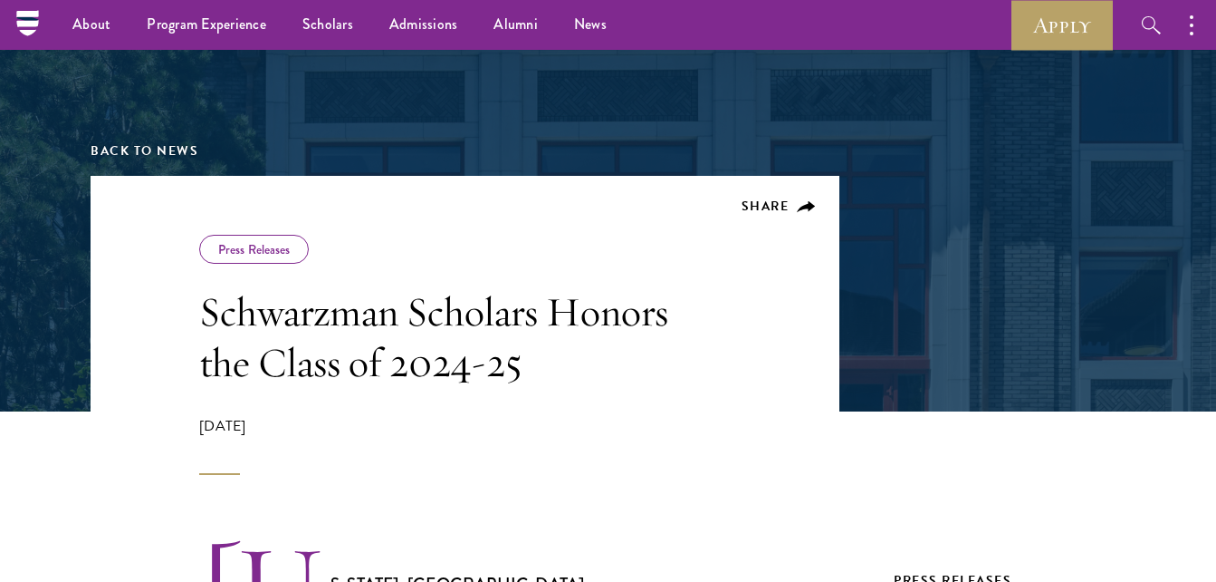
scroll to position [143, 0]
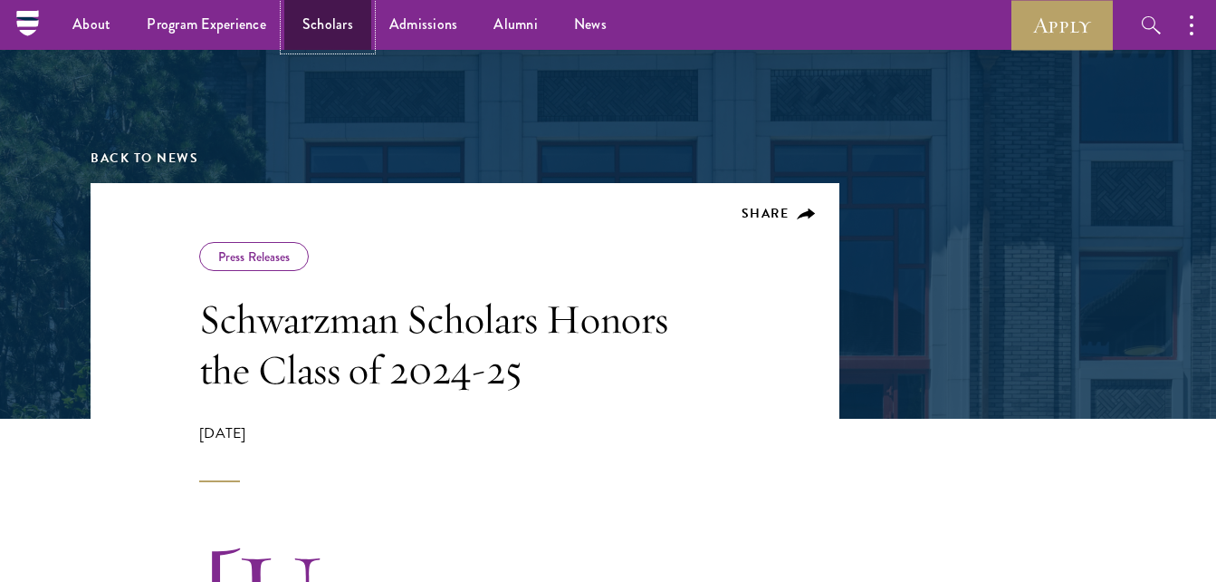
click at [334, 33] on link "Scholars" at bounding box center [327, 25] width 87 height 50
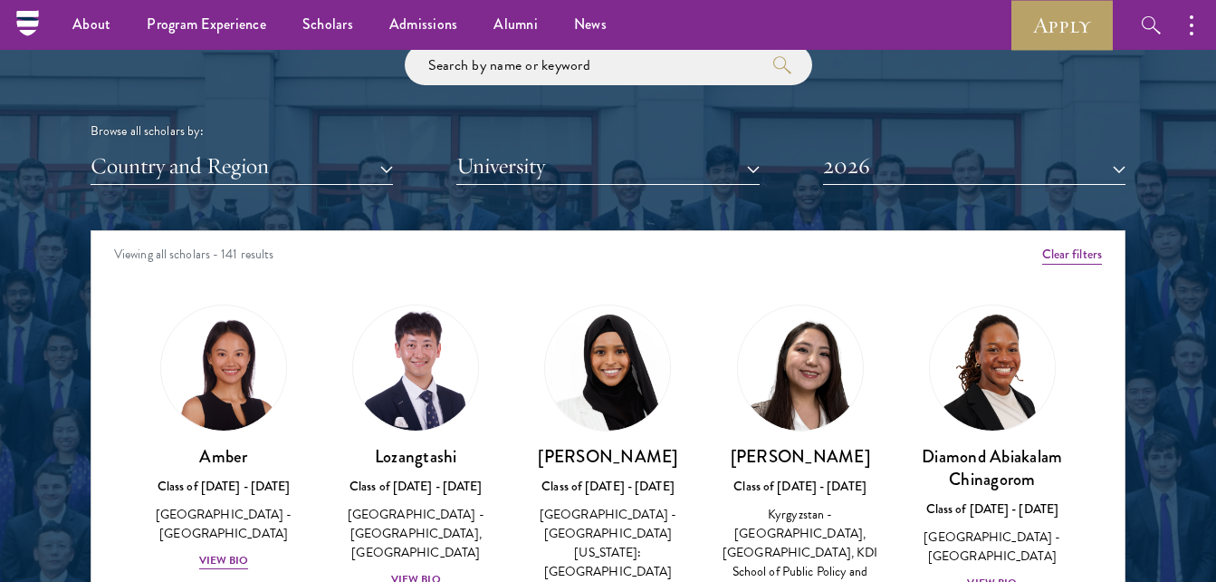
scroll to position [2113, 0]
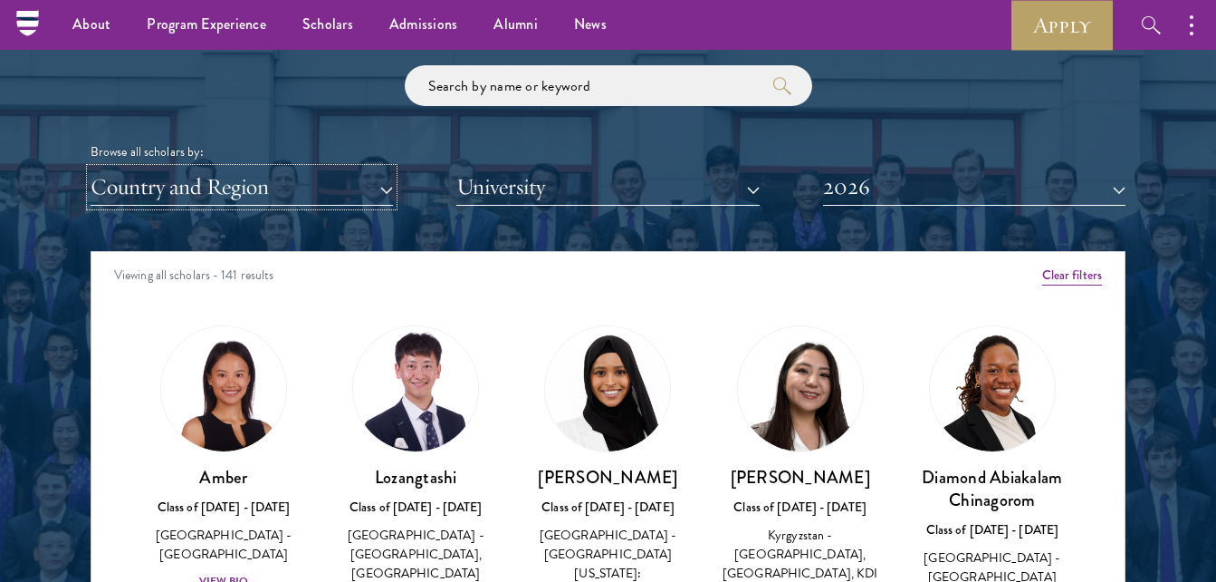
click at [374, 197] on button "Country and Region" at bounding box center [242, 186] width 303 height 37
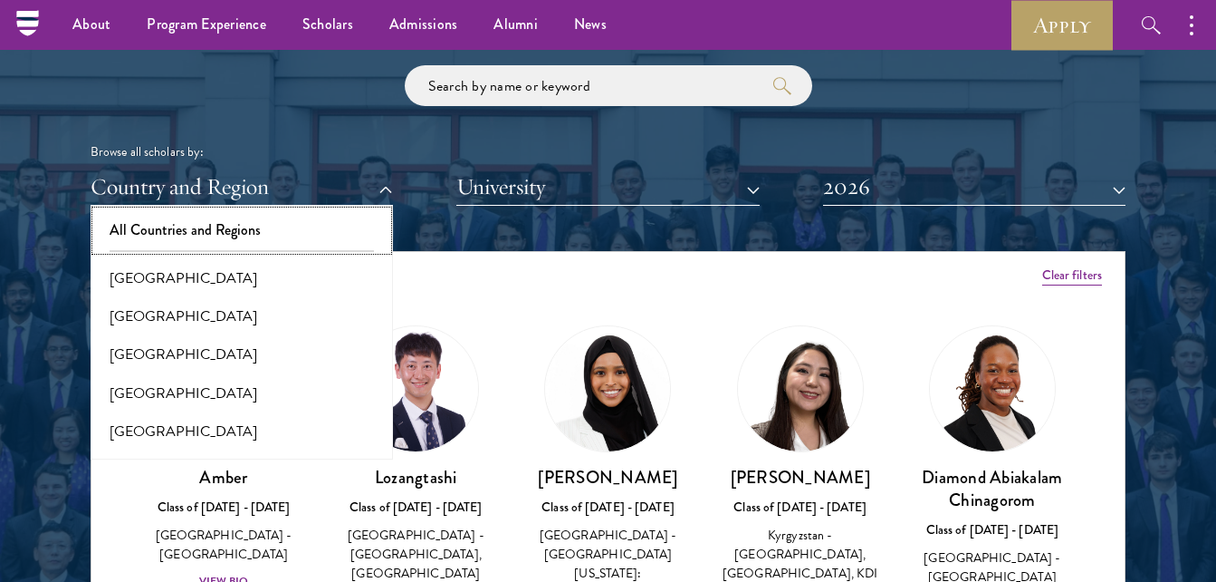
click at [309, 232] on button "All Countries and Regions" at bounding box center [242, 230] width 292 height 38
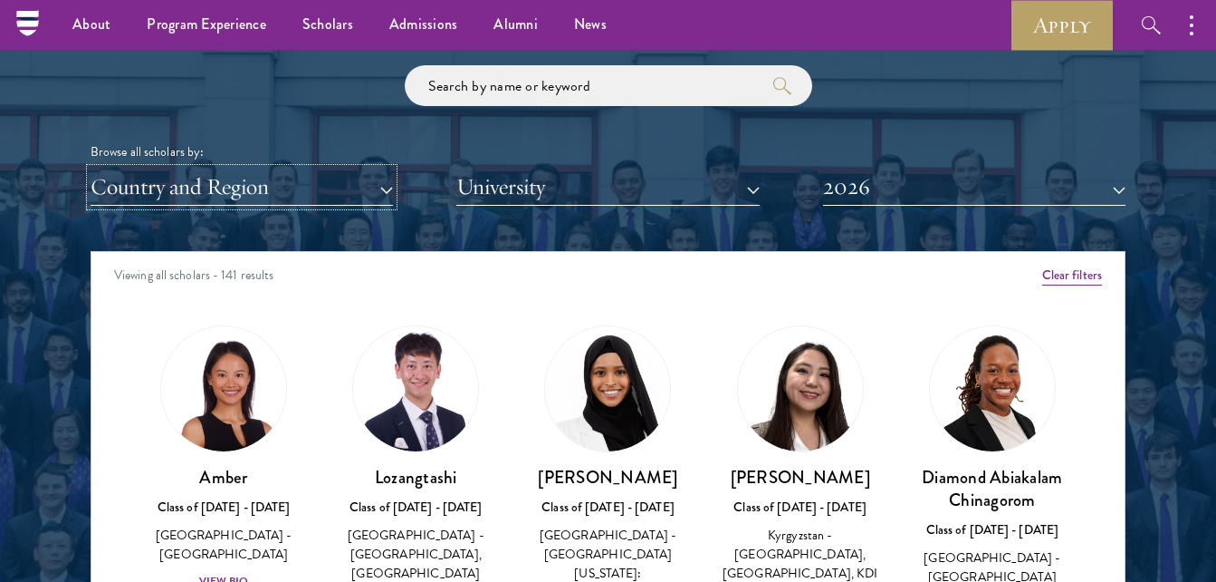
click at [389, 191] on button "Country and Region" at bounding box center [242, 186] width 303 height 37
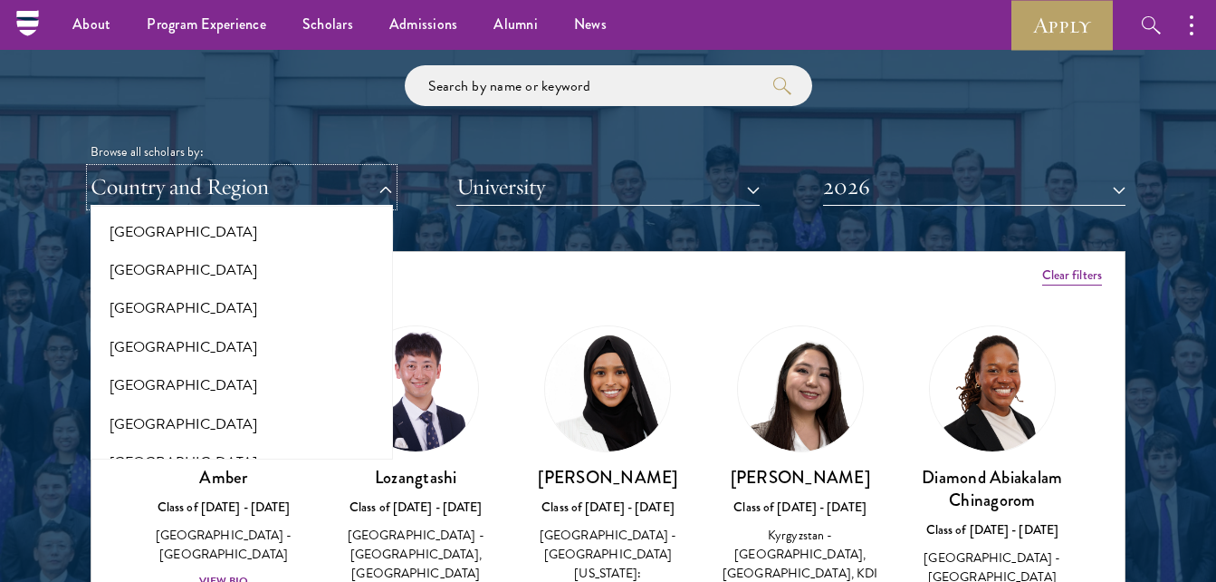
scroll to position [2614, 0]
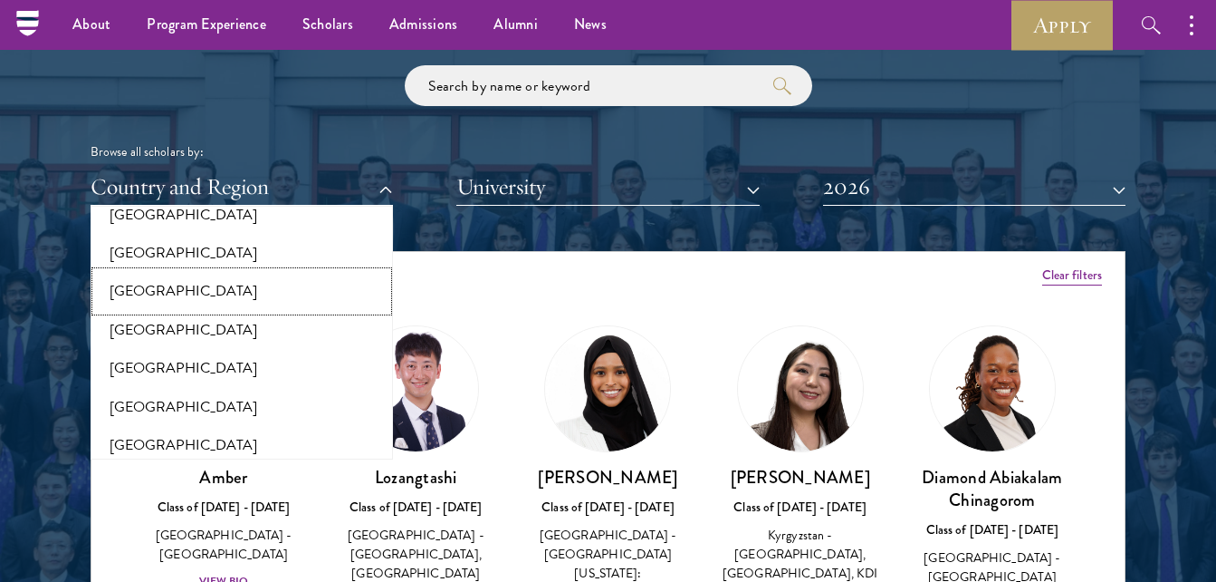
click at [239, 274] on button "[GEOGRAPHIC_DATA]" at bounding box center [242, 291] width 292 height 38
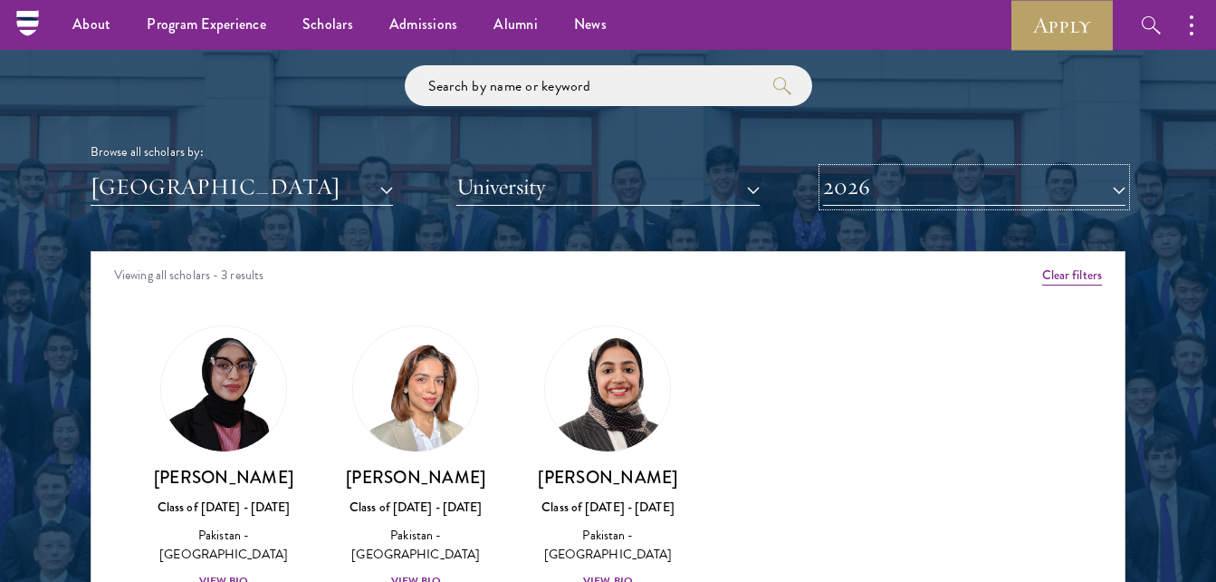
click at [1084, 188] on button "2026" at bounding box center [974, 186] width 303 height 37
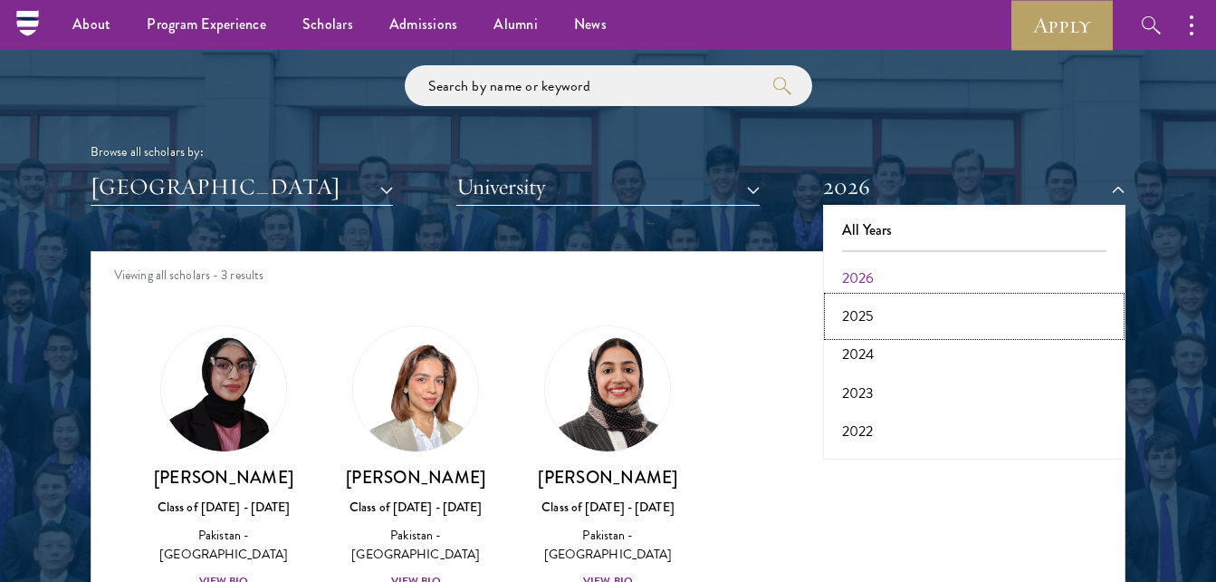
click at [925, 313] on button "2025" at bounding box center [975, 316] width 292 height 38
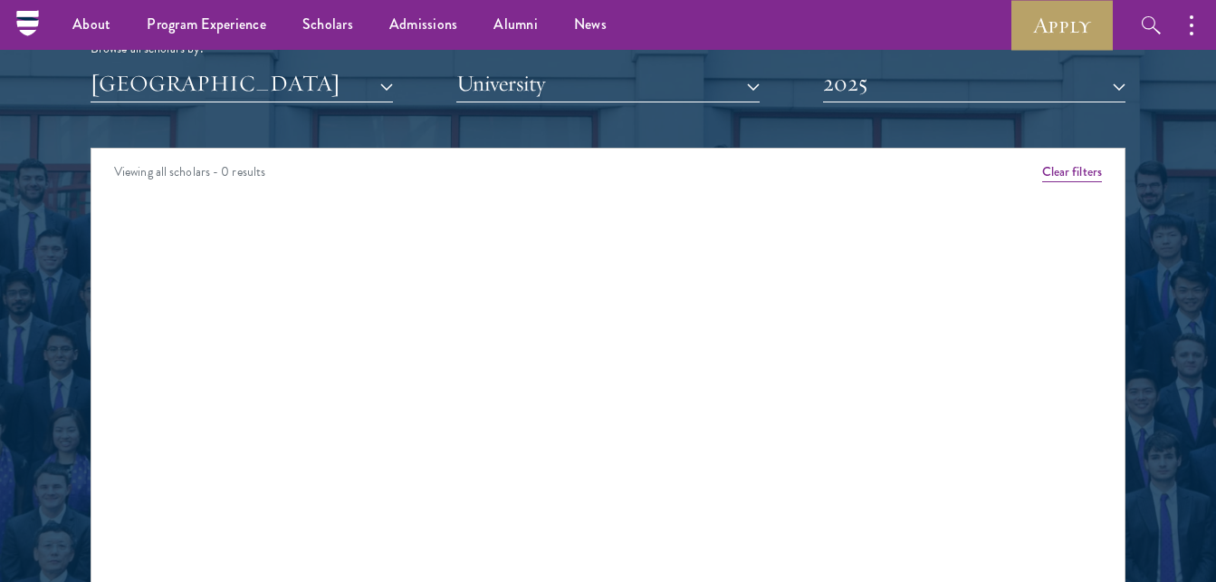
scroll to position [2207, 0]
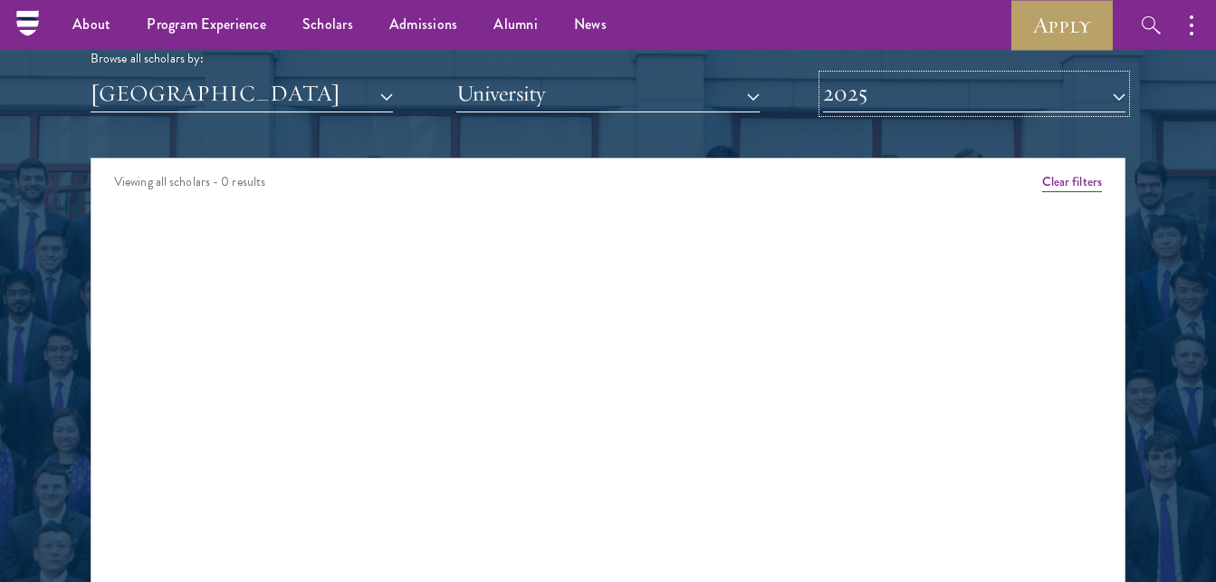
click at [1015, 109] on button "2025" at bounding box center [974, 93] width 303 height 37
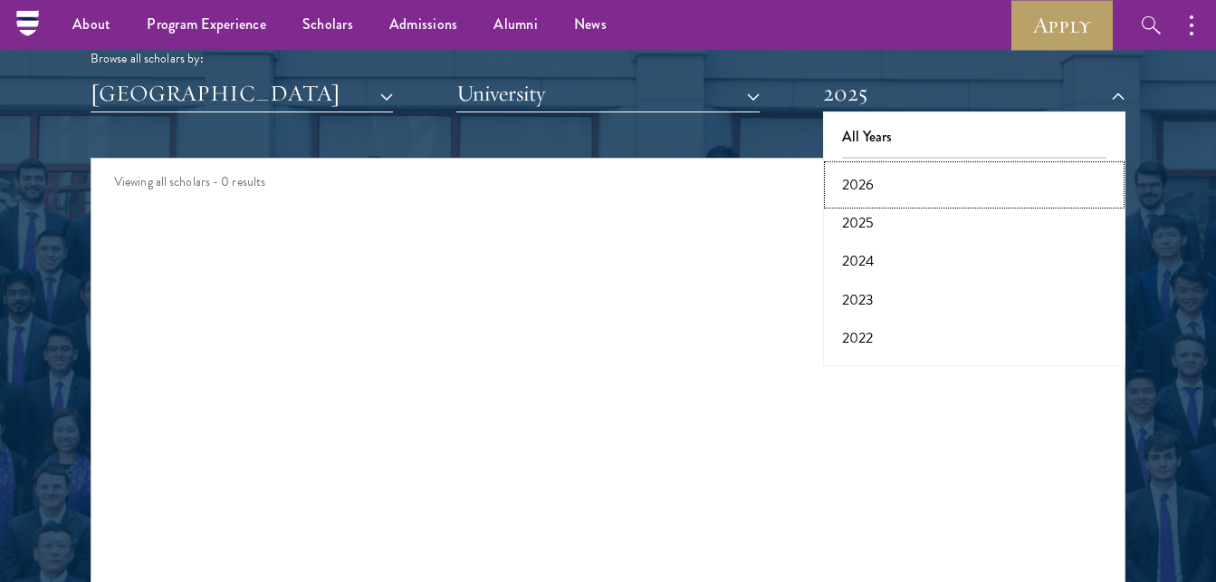
click at [943, 177] on button "2026" at bounding box center [975, 185] width 292 height 38
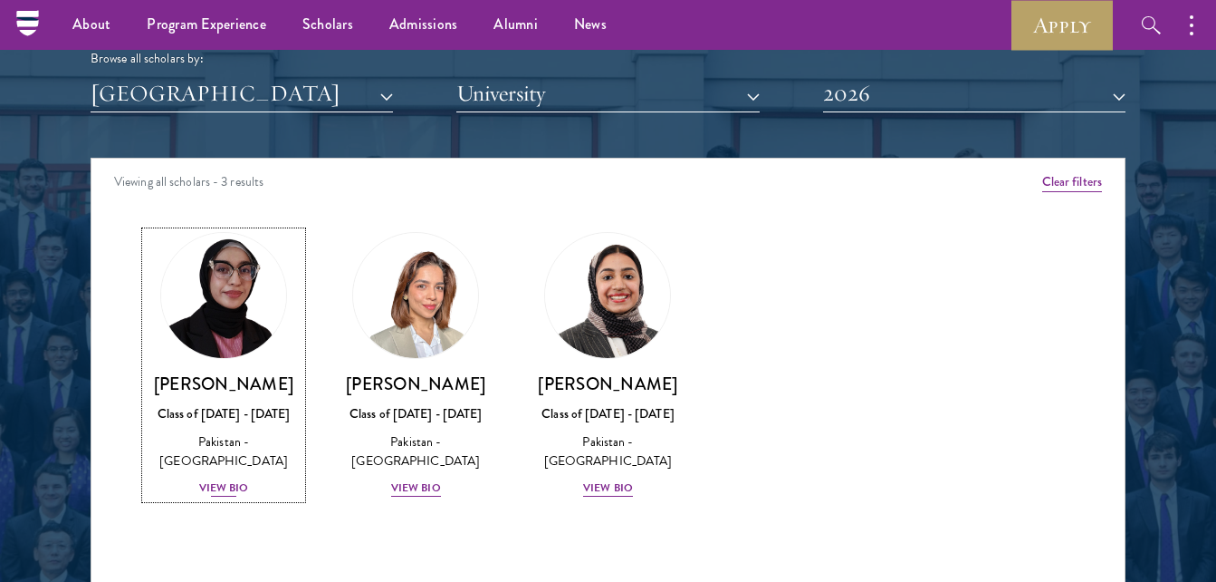
click at [220, 479] on div "View Bio" at bounding box center [224, 487] width 50 height 17
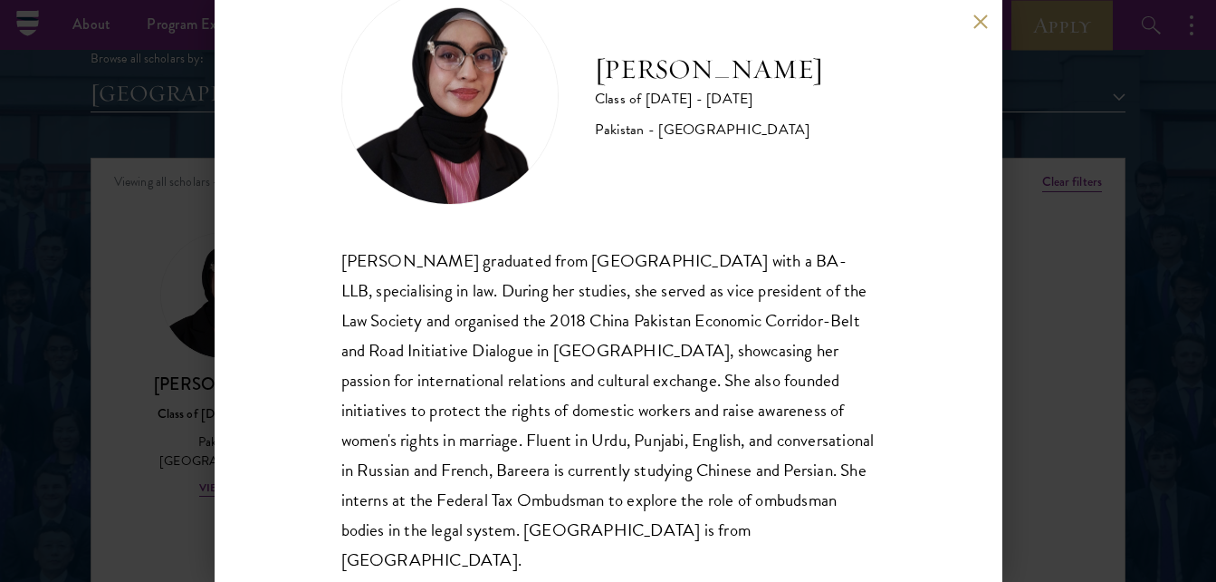
scroll to position [84, 0]
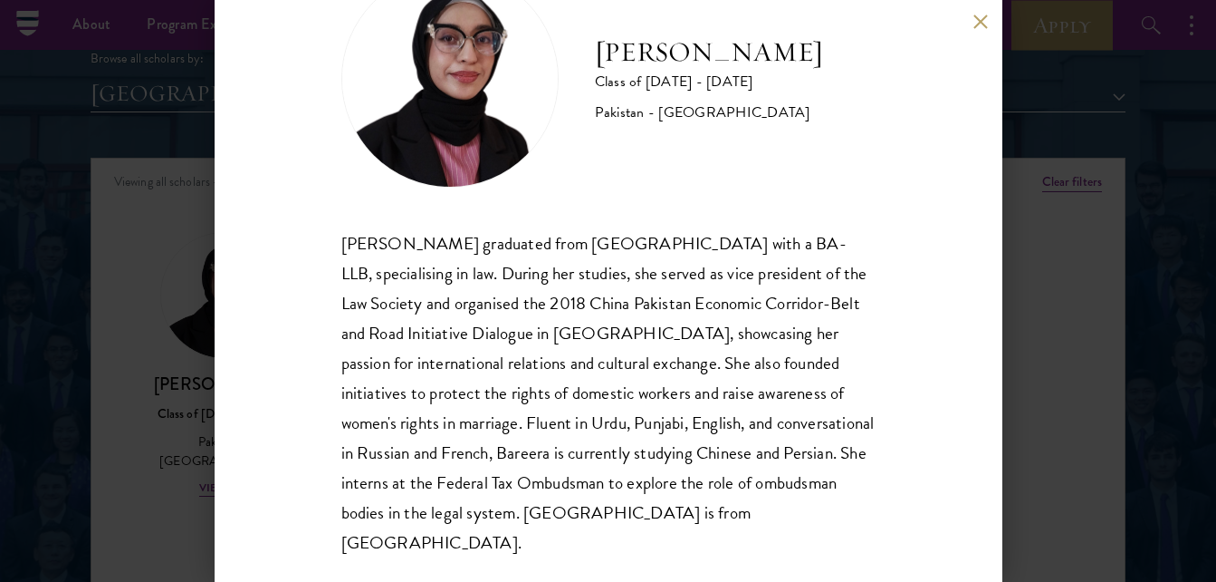
click at [1052, 383] on div "Bree Javed Class of [DATE] - [DATE] [GEOGRAPHIC_DATA] - [GEOGRAPHIC_DATA] [PERS…" at bounding box center [608, 291] width 1216 height 582
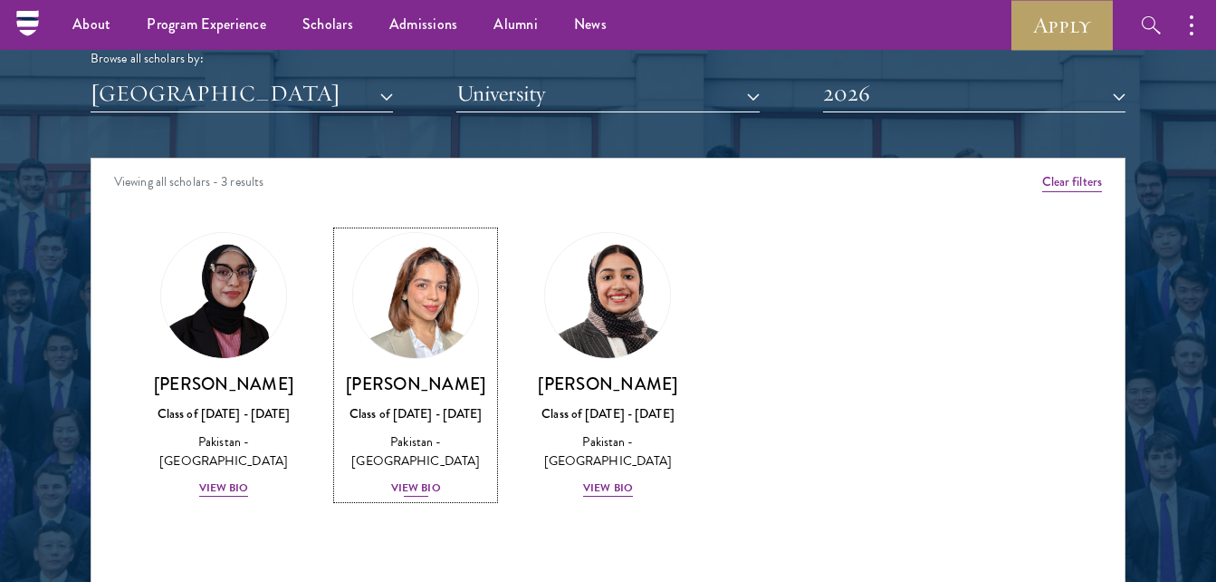
click at [419, 488] on div "View Bio" at bounding box center [416, 487] width 50 height 17
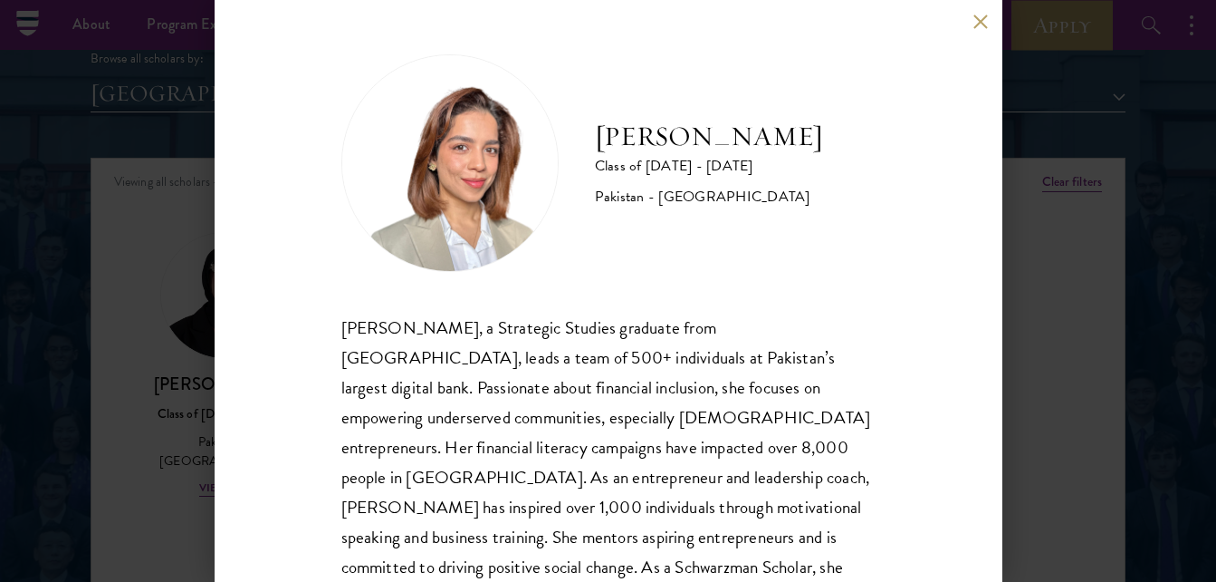
scroll to position [115, 0]
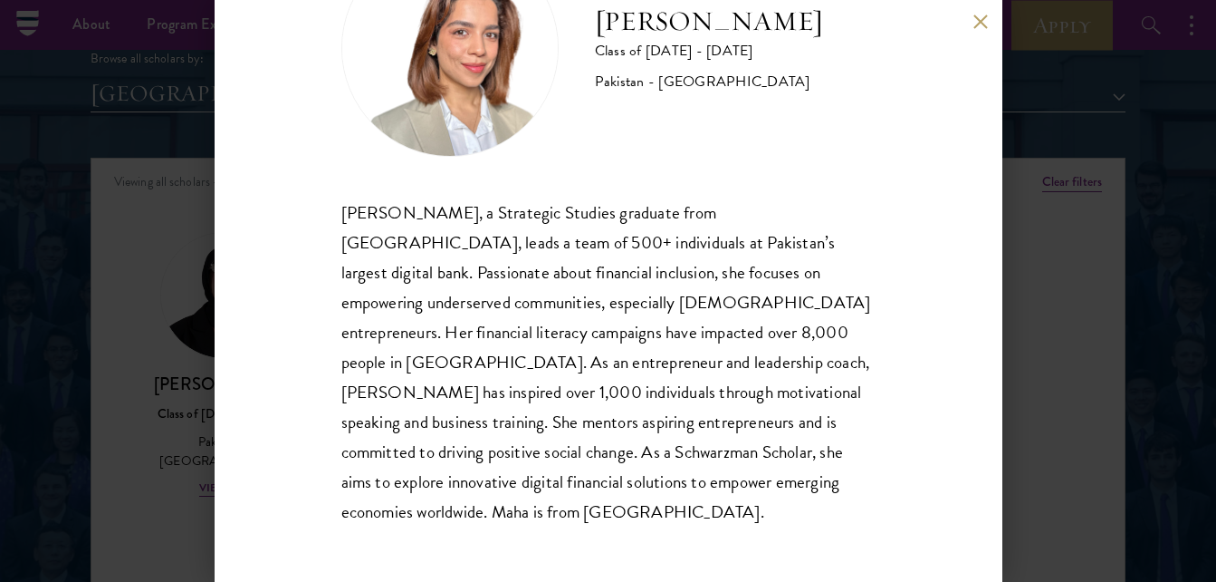
click at [1081, 346] on div "[PERSON_NAME] Class of [DATE] - [DATE] Pakistan - [GEOGRAPHIC_DATA] [PERSON_NAM…" at bounding box center [608, 291] width 1216 height 582
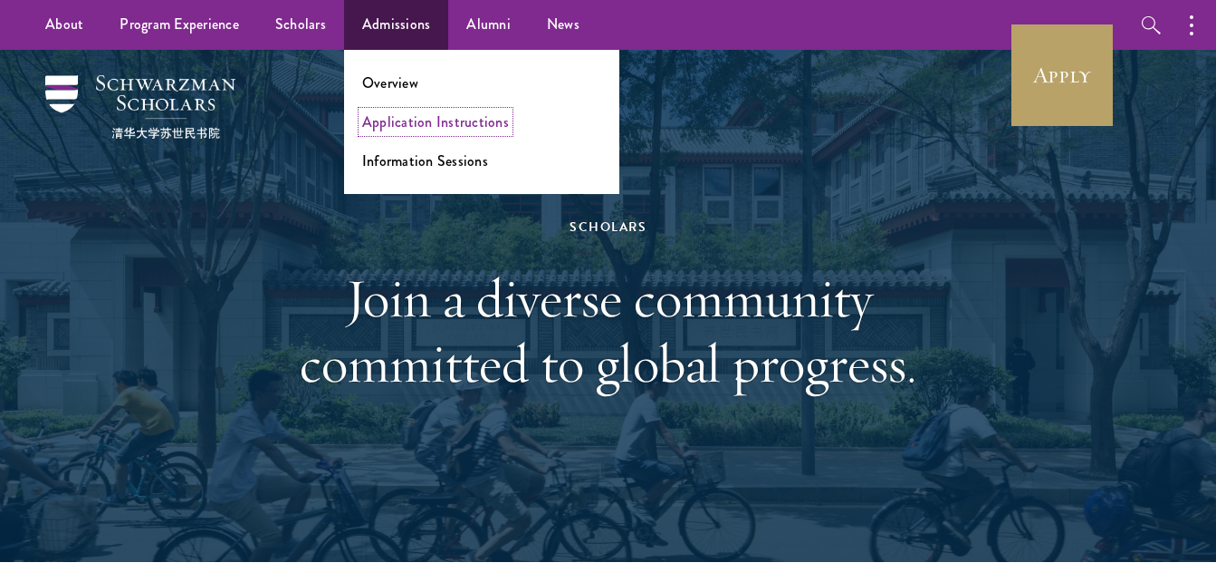
click at [389, 122] on link "Application Instructions" at bounding box center [435, 121] width 147 height 21
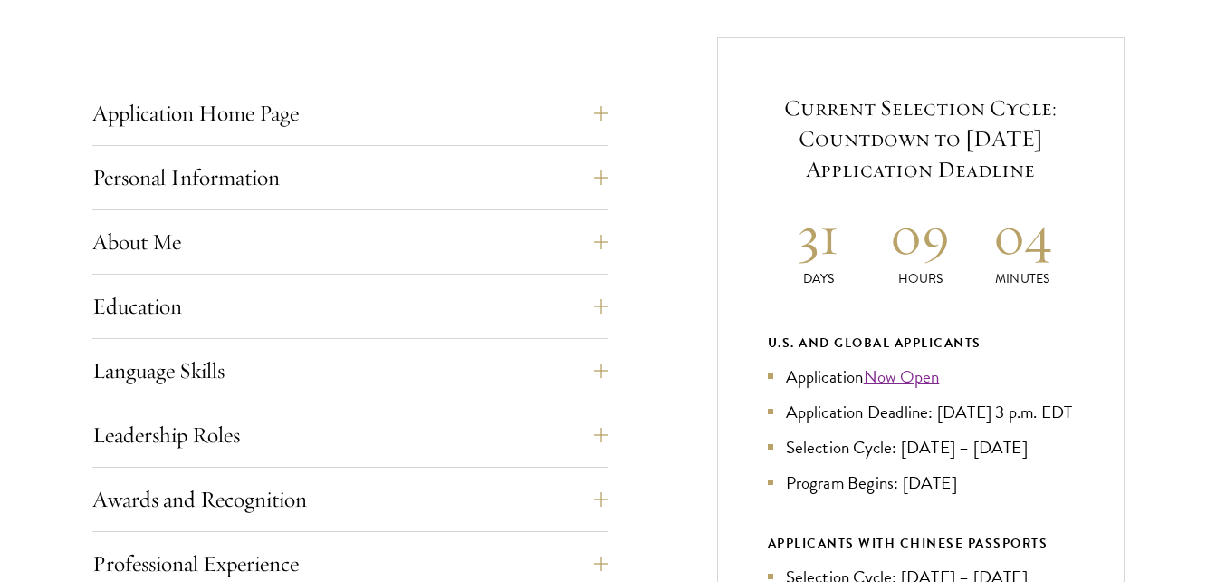
scroll to position [716, 0]
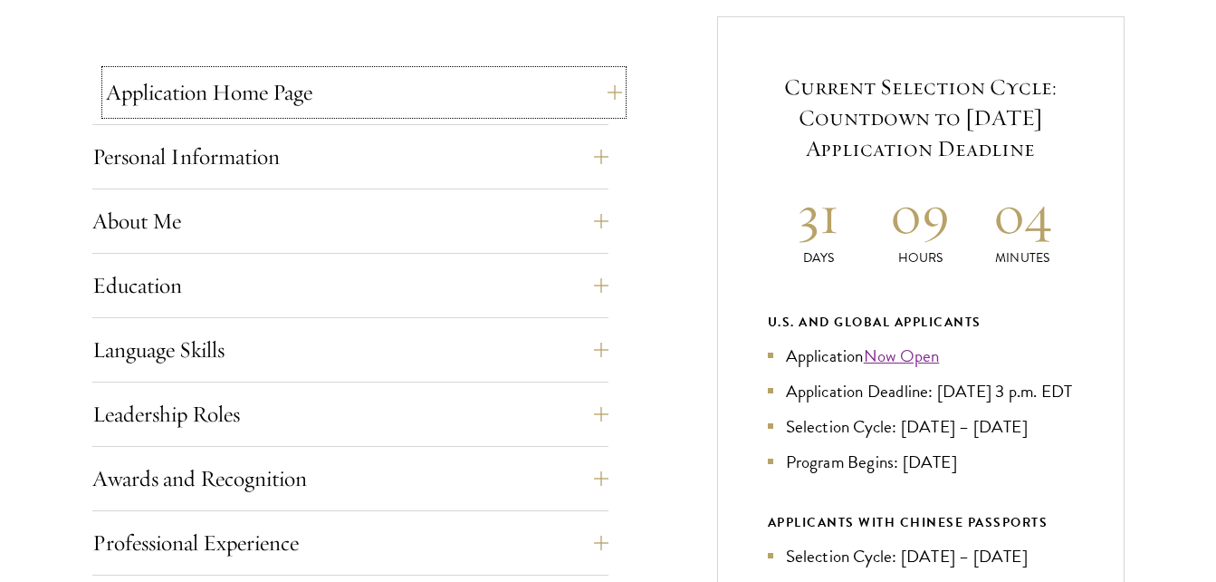
click at [601, 90] on button "Application Home Page" at bounding box center [364, 92] width 516 height 43
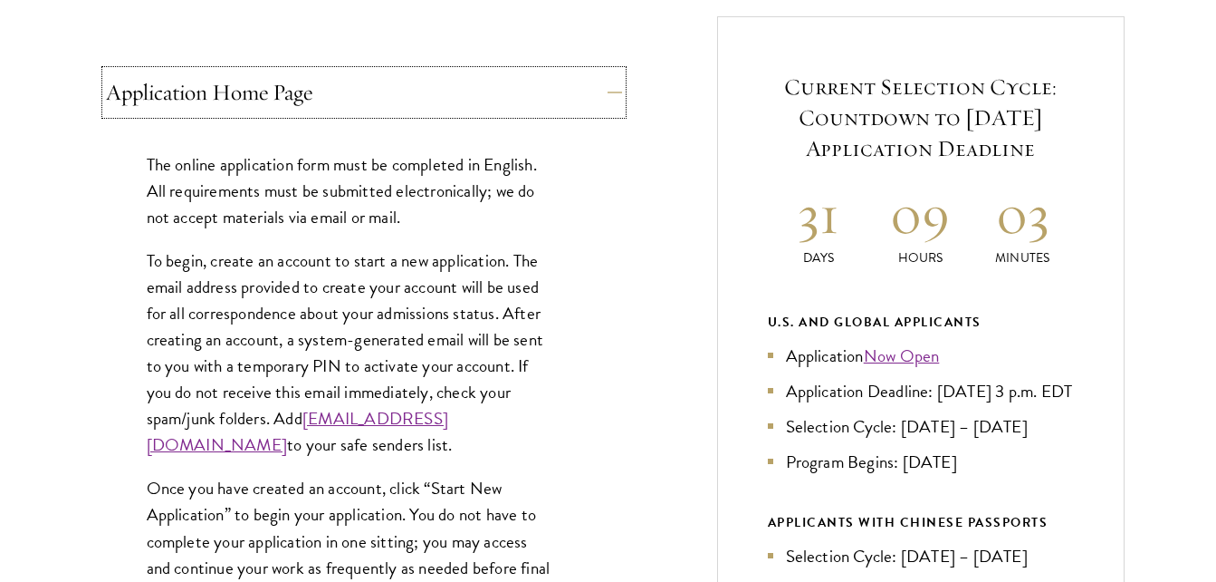
click at [601, 90] on button "Application Home Page" at bounding box center [364, 92] width 516 height 43
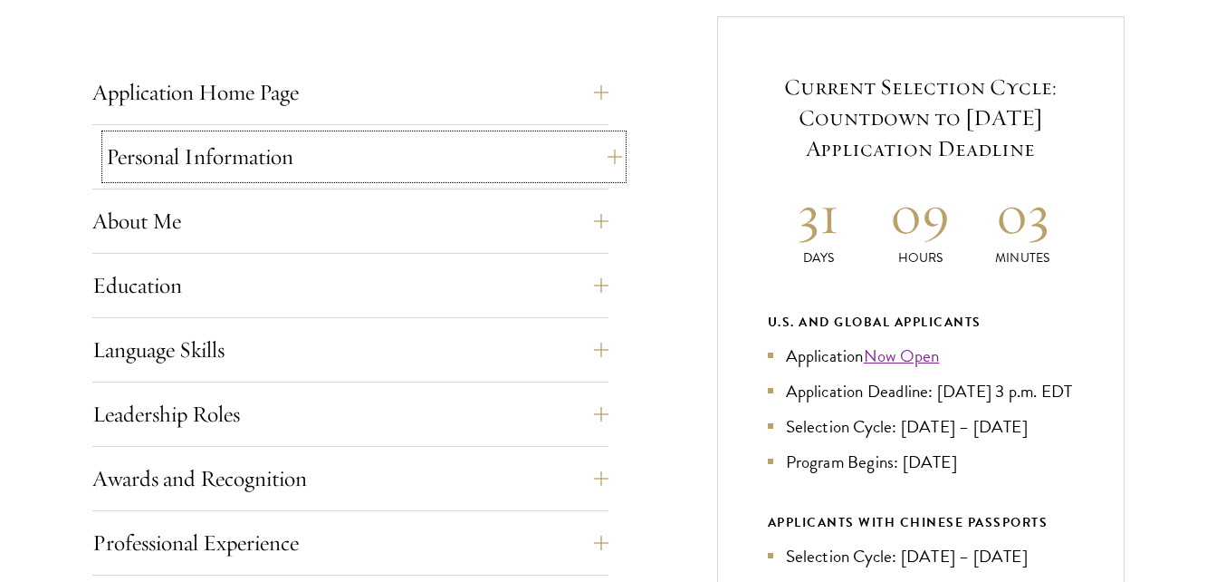
click at [582, 149] on button "Personal Information" at bounding box center [364, 156] width 516 height 43
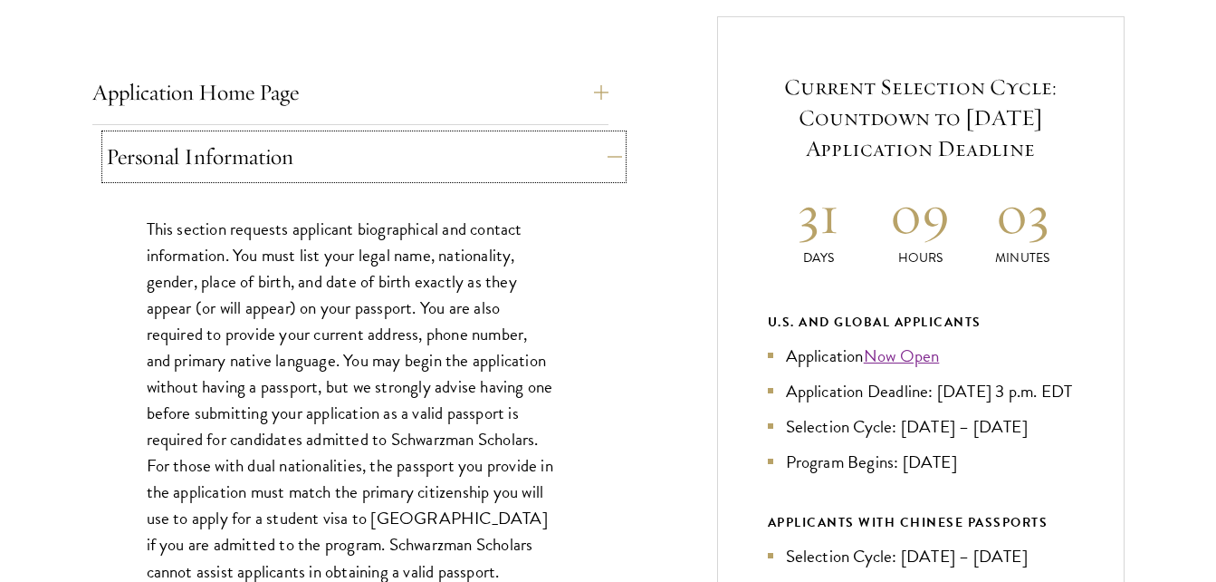
click at [582, 149] on button "Personal Information" at bounding box center [364, 156] width 516 height 43
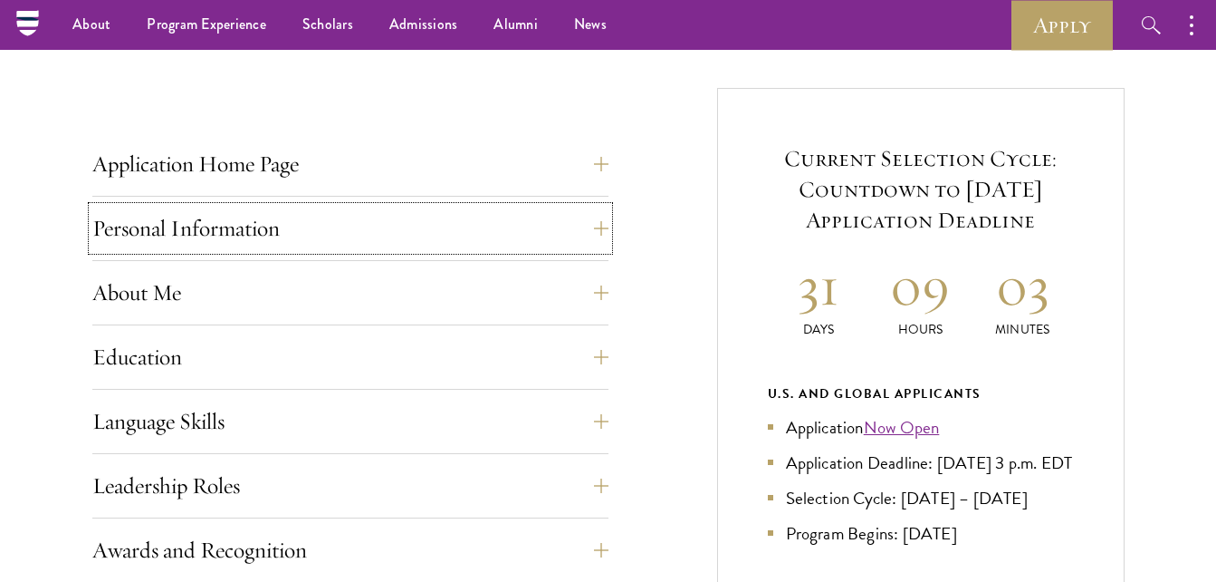
scroll to position [0, 0]
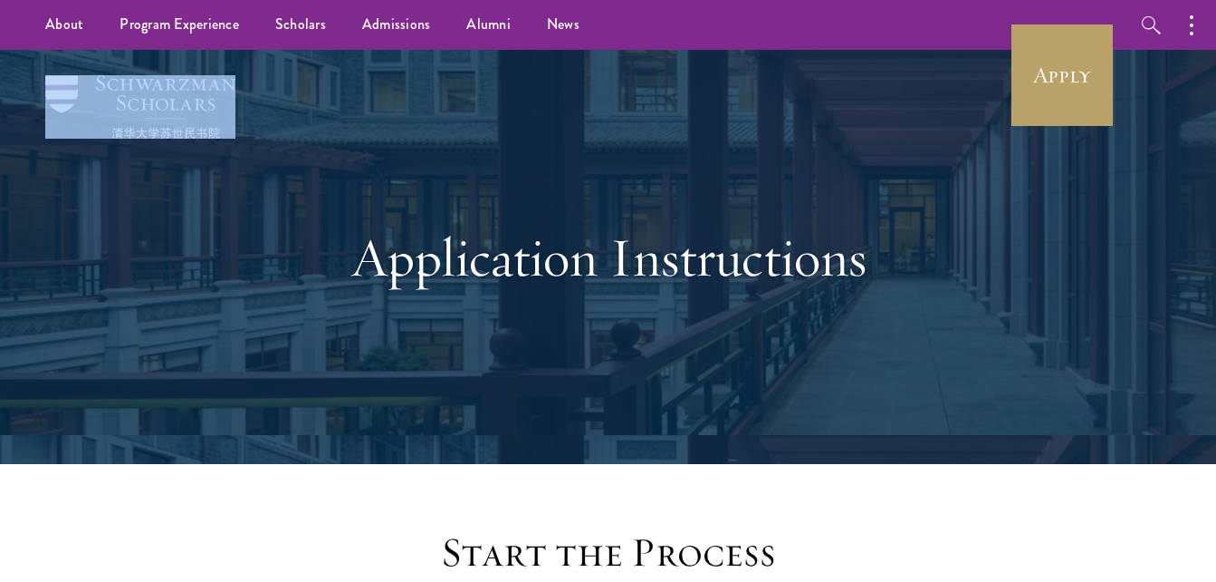
drag, startPoint x: 240, startPoint y: 77, endPoint x: 130, endPoint y: 92, distance: 110.7
click at [130, 92] on div "Application Instructions" at bounding box center [608, 257] width 1035 height 414
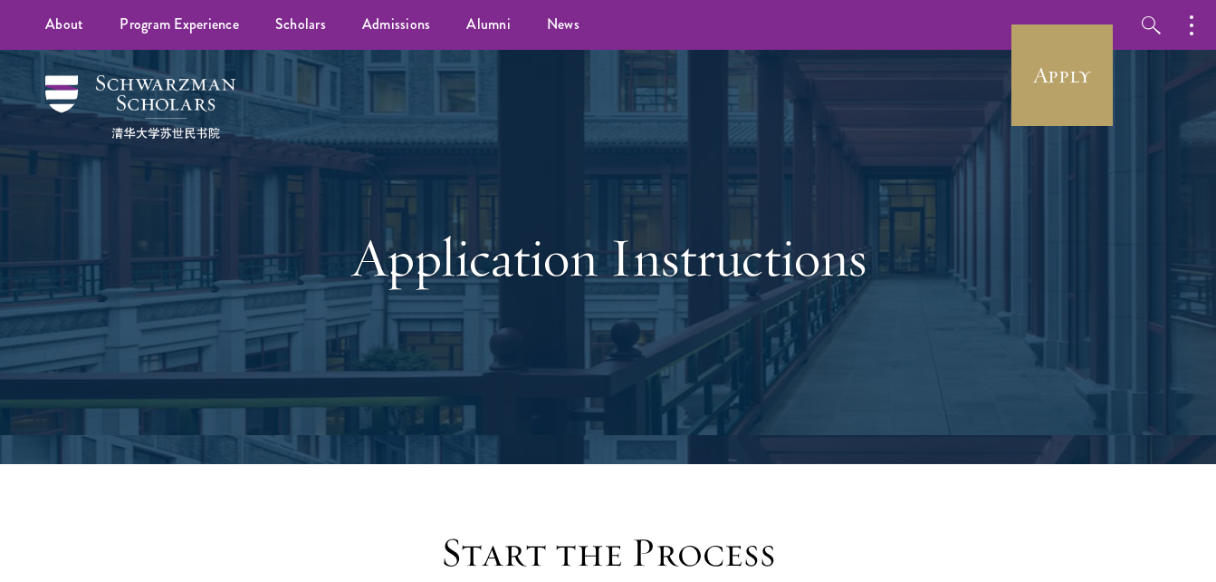
click at [476, 120] on div "Application Instructions" at bounding box center [608, 257] width 1035 height 414
